Goal: Information Seeking & Learning: Learn about a topic

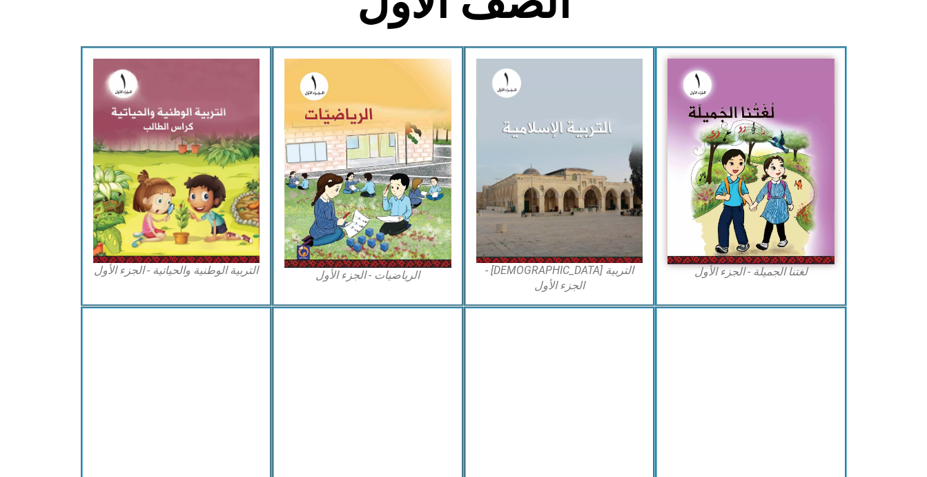
scroll to position [387, 0]
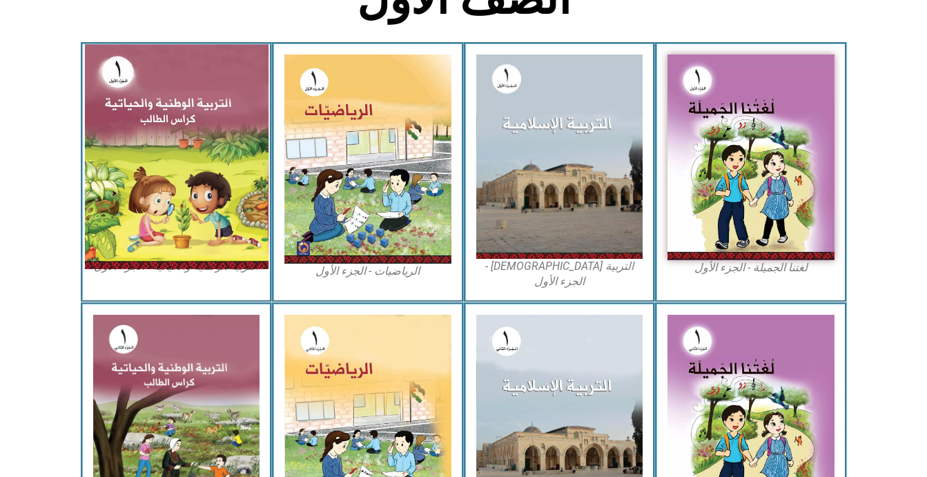
click at [193, 186] on img at bounding box center [176, 156] width 184 height 224
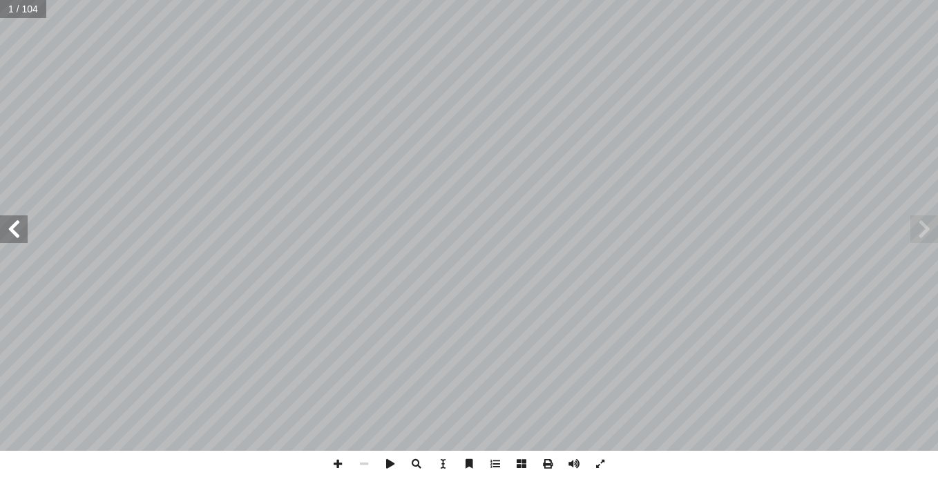
click at [21, 221] on span at bounding box center [14, 229] width 28 height 28
click at [336, 463] on span at bounding box center [337, 464] width 26 height 26
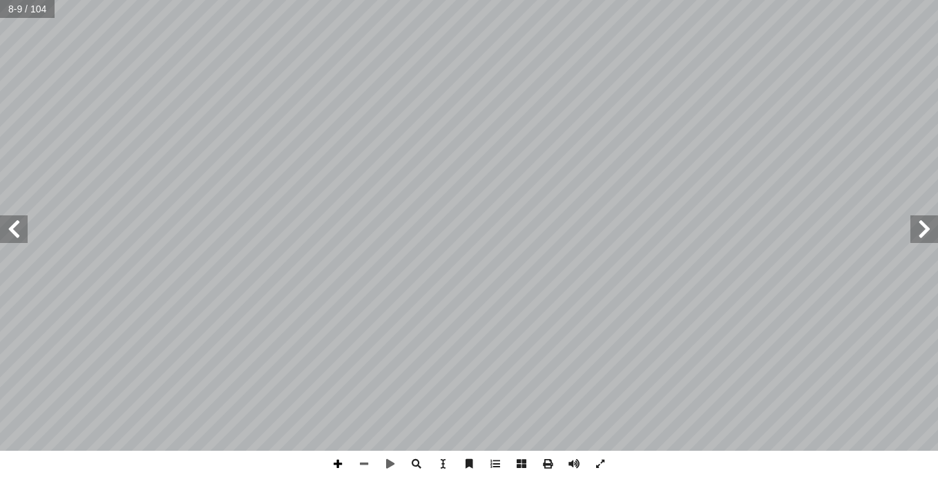
click at [337, 464] on span at bounding box center [337, 464] width 26 height 26
click at [797, 469] on div "4 ني ْ ي َ ع ِ رى ب أ � : ١ شاط َ ن َ ة َ م ِ ل َ ك ُ ن ِّ و َ ل أ � - أ � : ِ …" at bounding box center [469, 238] width 938 height 477
click at [740, 126] on html "الصفحة الرئيسية الصف الأول الصف الثاني الصف الثالث الصف الرابع الصف الخامس الصف…" at bounding box center [469, 63] width 938 height 126
click at [367, 463] on span at bounding box center [364, 464] width 26 height 26
click at [17, 232] on span at bounding box center [14, 229] width 28 height 28
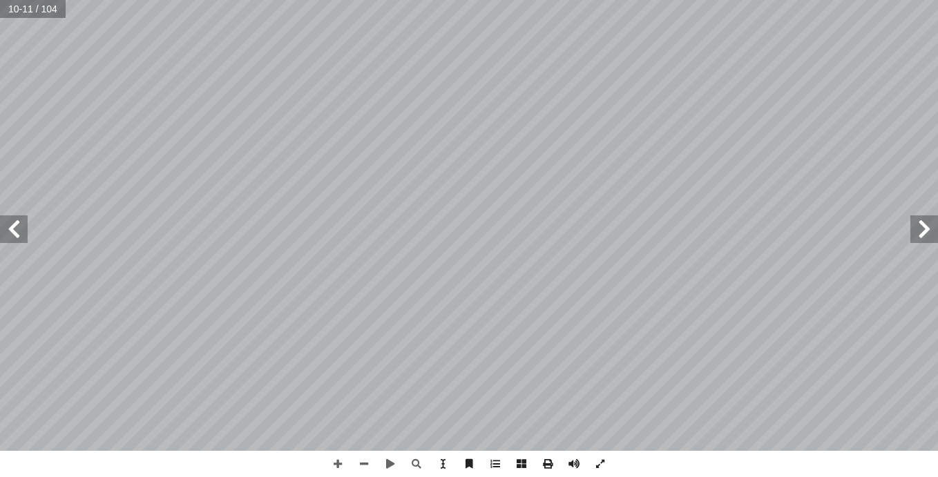
click at [918, 231] on span at bounding box center [924, 229] width 28 height 28
click at [336, 461] on span at bounding box center [337, 464] width 26 height 26
click at [371, 458] on span at bounding box center [364, 464] width 26 height 26
click at [25, 226] on span at bounding box center [14, 229] width 28 height 28
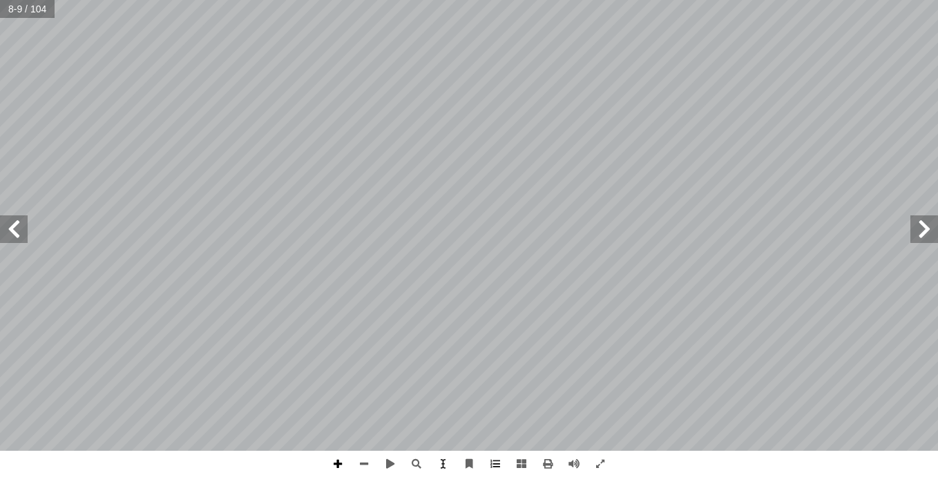
click at [344, 463] on span at bounding box center [337, 464] width 26 height 26
click at [373, 465] on span at bounding box center [364, 464] width 26 height 26
click at [337, 455] on span at bounding box center [337, 464] width 26 height 26
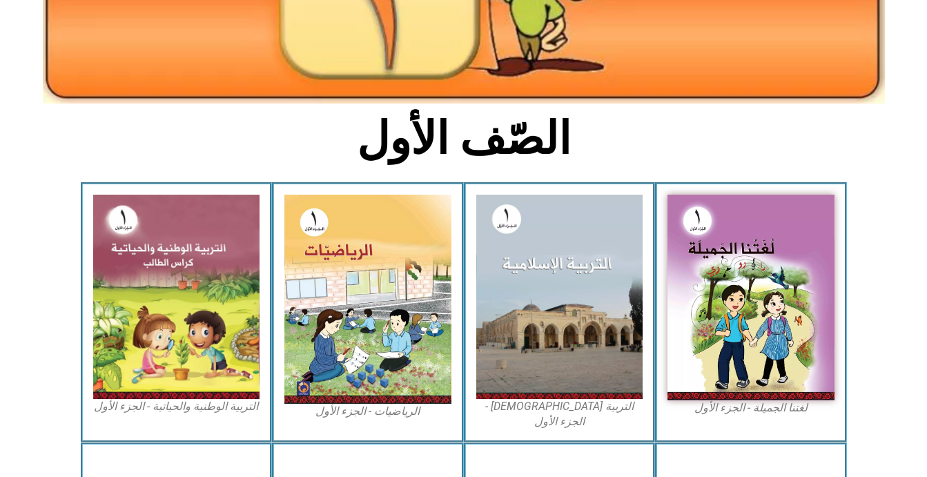
scroll to position [249, 0]
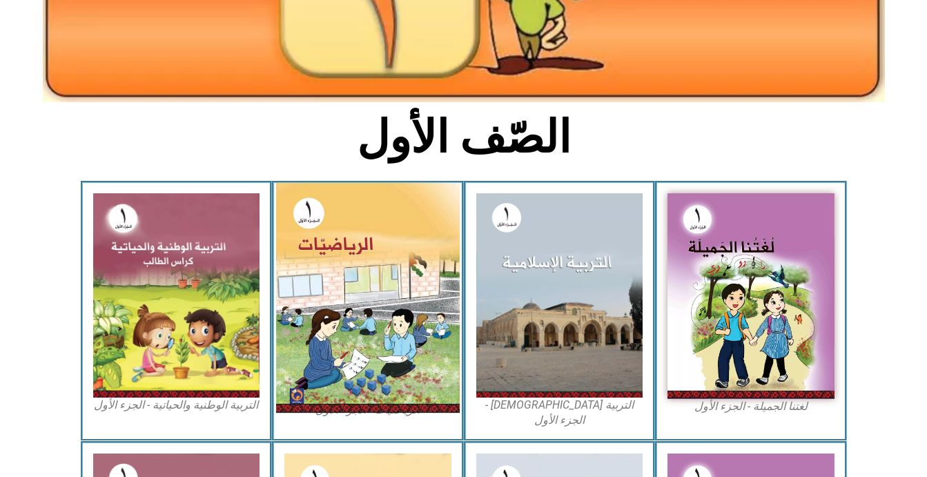
click at [309, 217] on img at bounding box center [368, 298] width 184 height 230
click at [331, 213] on img at bounding box center [368, 298] width 184 height 230
drag, startPoint x: 304, startPoint y: 224, endPoint x: 306, endPoint y: 211, distance: 13.9
click at [306, 205] on img at bounding box center [368, 298] width 184 height 230
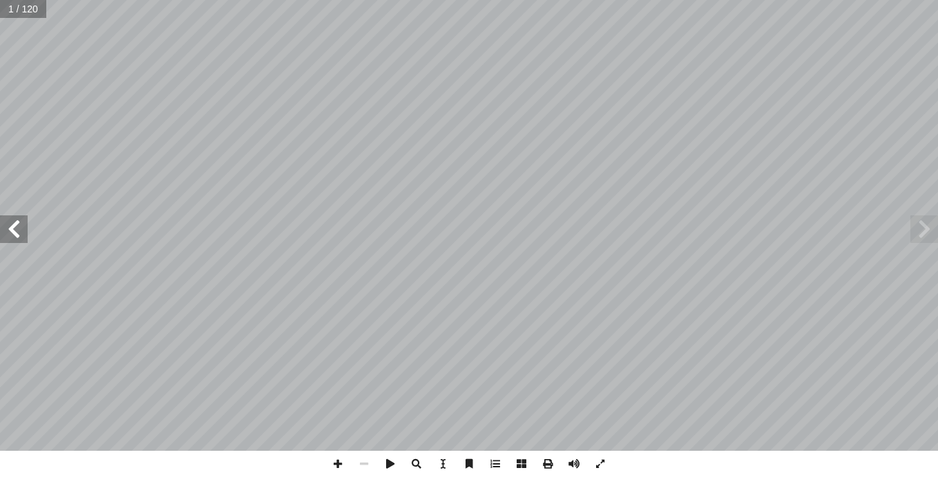
click at [12, 236] on span at bounding box center [14, 229] width 28 height 28
click at [8, 236] on span at bounding box center [14, 229] width 28 height 28
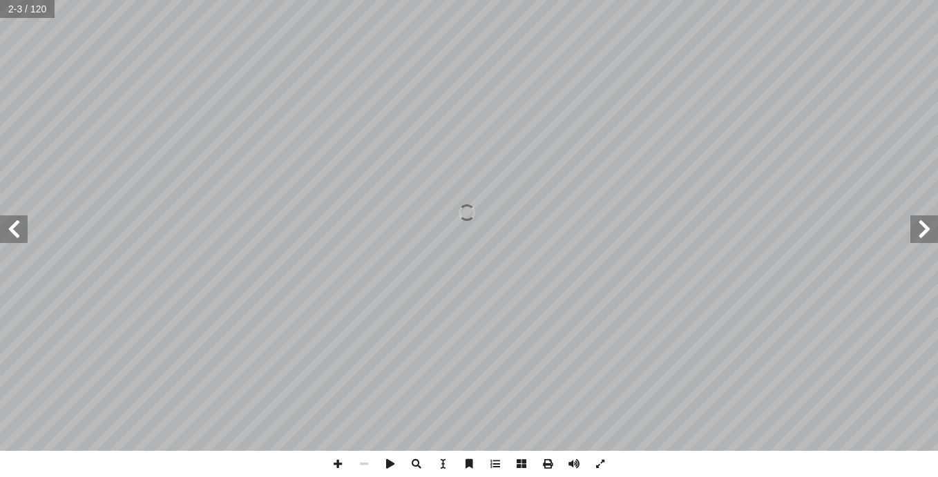
click at [8, 236] on span at bounding box center [14, 229] width 28 height 28
click at [338, 464] on span at bounding box center [337, 464] width 26 height 26
click at [378, 461] on div "4 د 1 ِ واح ُ د َ د َ الع ُ رس َّ الد ل َّ و أ ال� ١ ٌ د ِ واح ٌ علم ٌ د ِ واح …" at bounding box center [469, 238] width 938 height 477
